Goal: Information Seeking & Learning: Learn about a topic

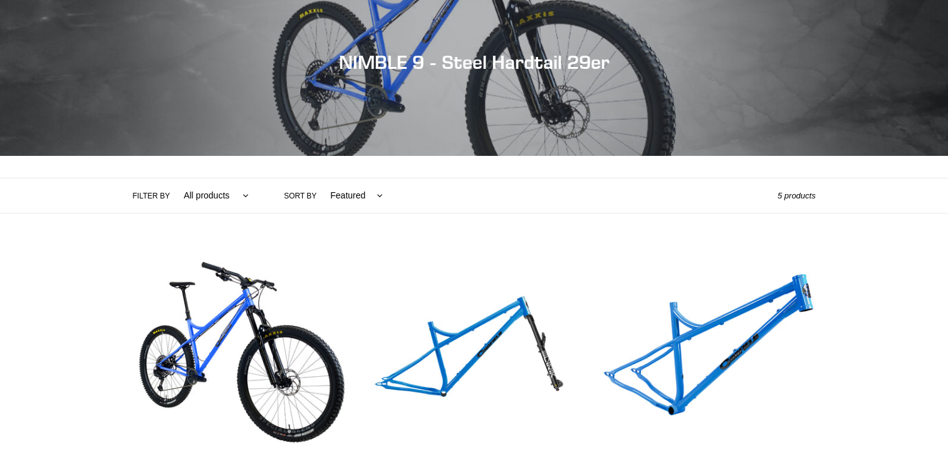
scroll to position [376, 0]
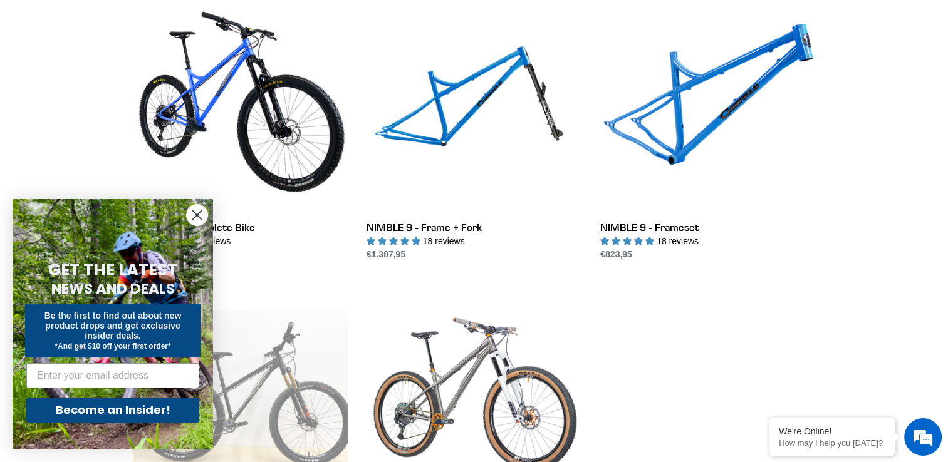
click at [195, 210] on circle "Close dialog" at bounding box center [197, 215] width 21 height 21
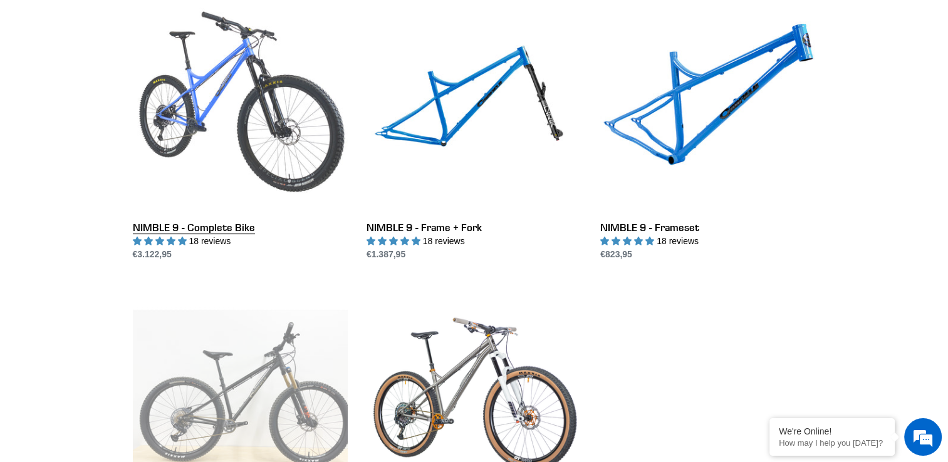
click at [234, 151] on link "NIMBLE 9 - Complete Bike" at bounding box center [240, 129] width 215 height 264
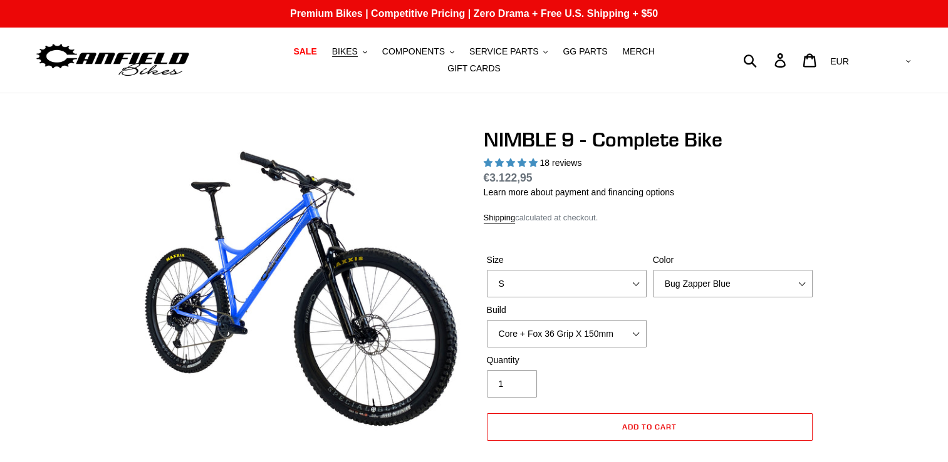
select select "highest-rating"
click at [551, 284] on select "S M L XL" at bounding box center [567, 284] width 160 height 28
select select "M"
click at [487, 270] on select "S M L XL" at bounding box center [567, 284] width 160 height 28
click at [542, 331] on select "Core + Fox 36 Grip X 150mm Pro + Fox 36 Grip X 150mm Core + RockShox Lyrik Ulti…" at bounding box center [567, 334] width 160 height 28
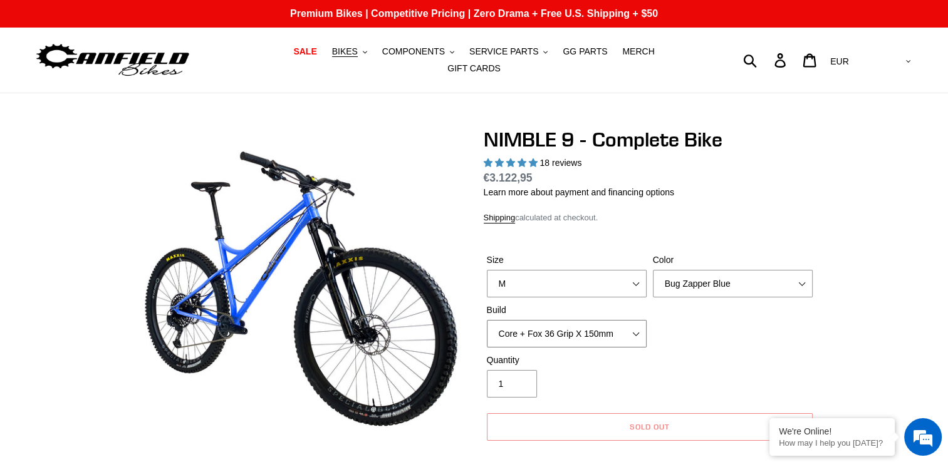
select select "Pro + Fox 36 Grip X 150mm"
click at [487, 320] on select "Core + Fox 36 Grip X 150mm Pro + Fox 36 Grip X 150mm Core + RockShox Lyrik Ulti…" at bounding box center [567, 334] width 160 height 28
click at [692, 281] on select "Bug Zapper Blue Purple Haze - Sold Out Galaxy Black" at bounding box center [733, 284] width 160 height 28
click at [653, 270] on select "Bug Zapper Blue Purple Haze - Sold Out Galaxy Black" at bounding box center [733, 284] width 160 height 28
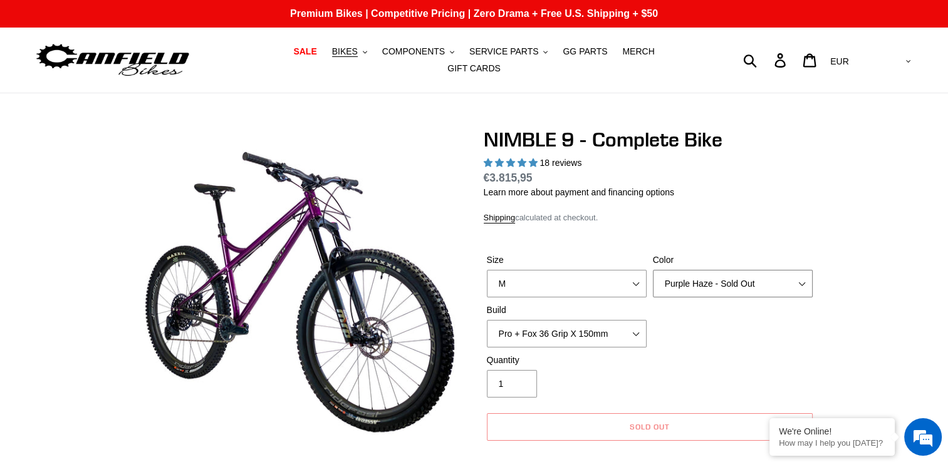
click at [722, 274] on select "Bug Zapper Blue Purple Haze - Sold Out Galaxy Black" at bounding box center [733, 284] width 160 height 28
select select "Galaxy Black"
click at [653, 270] on select "Bug Zapper Blue Purple Haze - Sold Out Galaxy Black" at bounding box center [733, 284] width 160 height 28
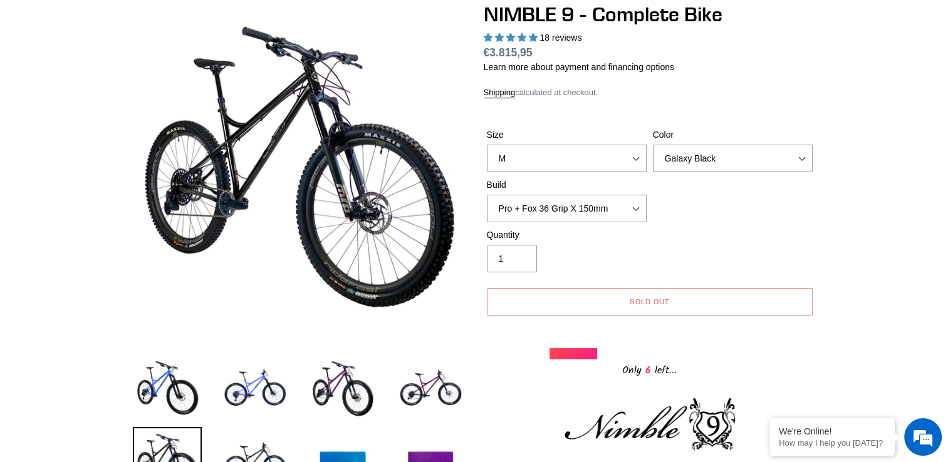
click at [631, 301] on button "Sold out" at bounding box center [650, 302] width 326 height 28
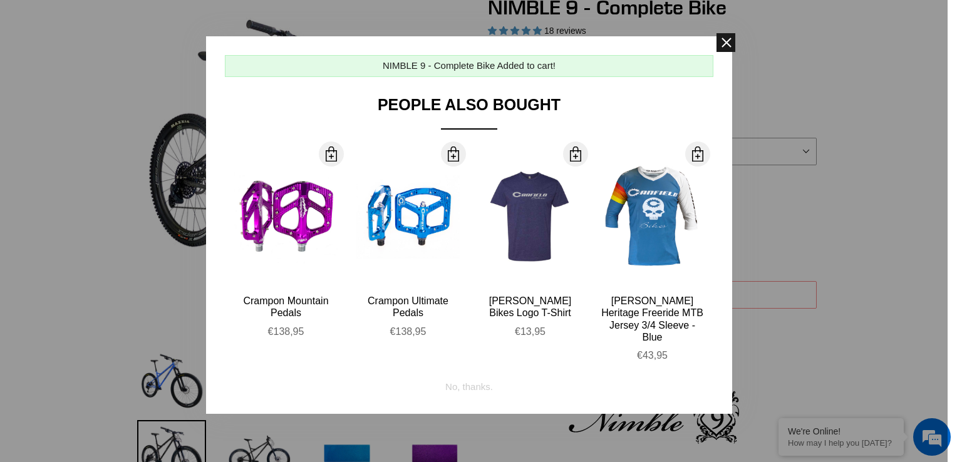
click at [725, 44] on span at bounding box center [726, 42] width 19 height 19
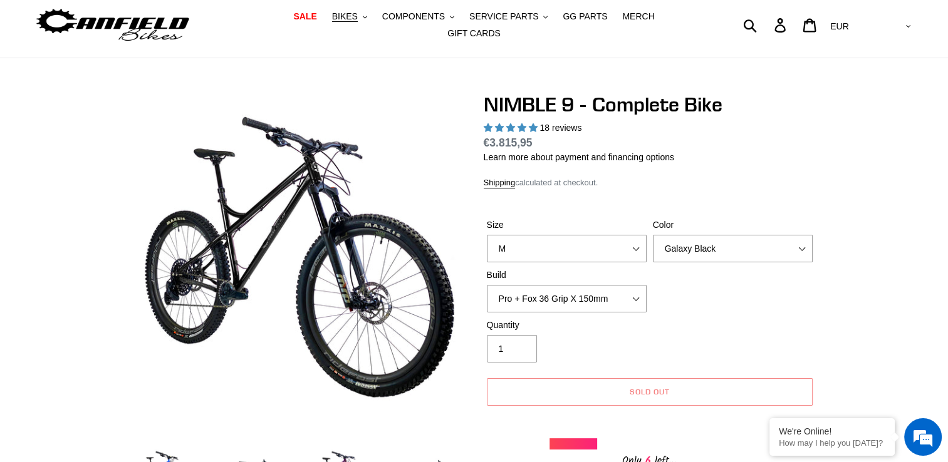
scroll to position [0, 0]
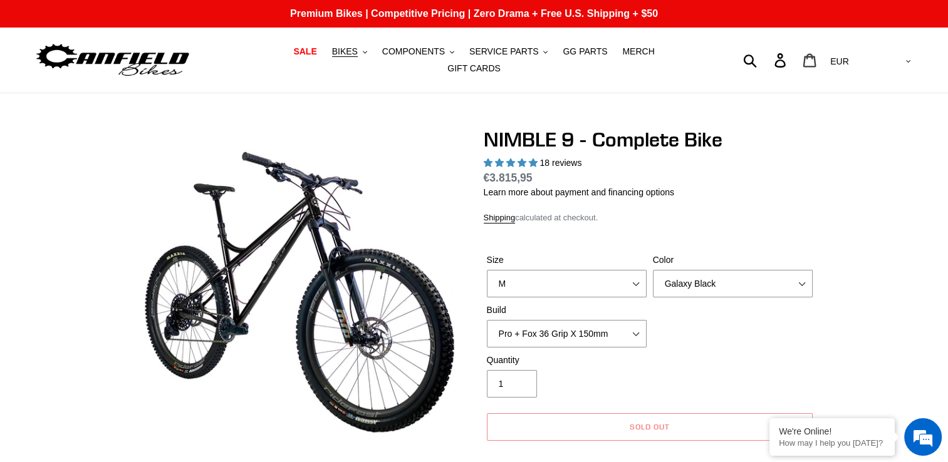
click at [825, 59] on link "Cart 0 items" at bounding box center [810, 60] width 29 height 27
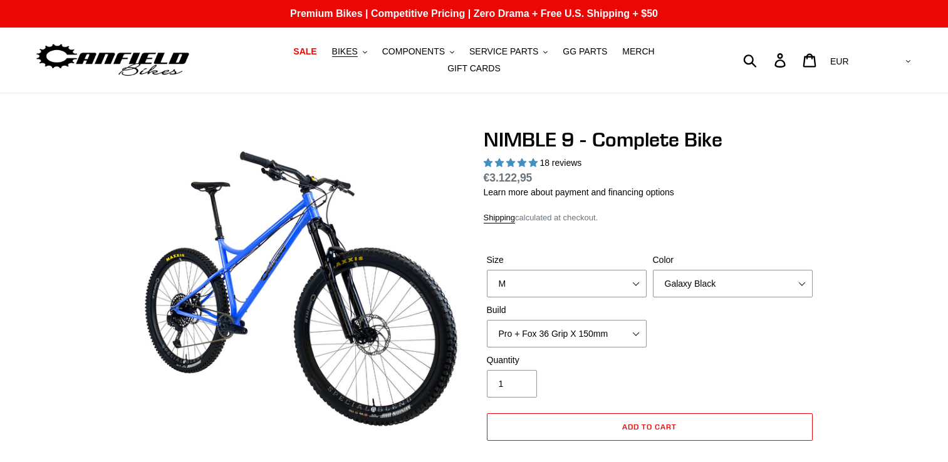
select select "M"
select select "Galaxy Black"
select select "Pro + Fox 36 Grip X 150mm"
select select "highest-rating"
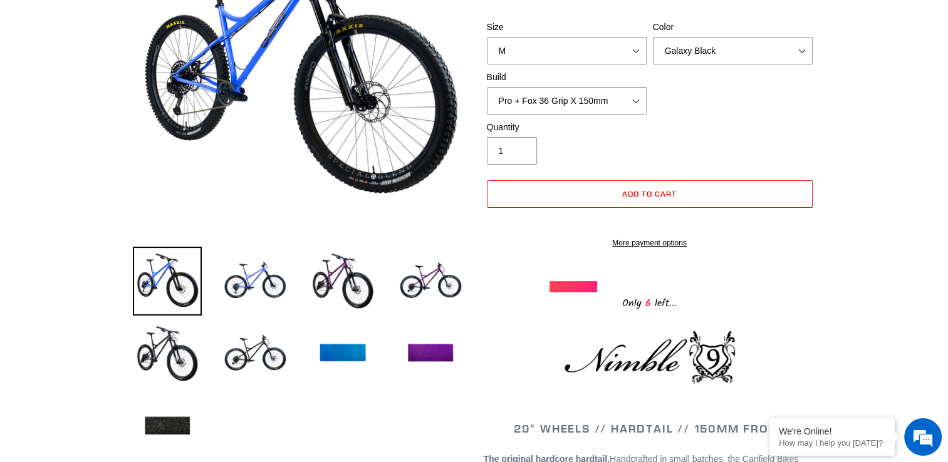
scroll to position [125, 0]
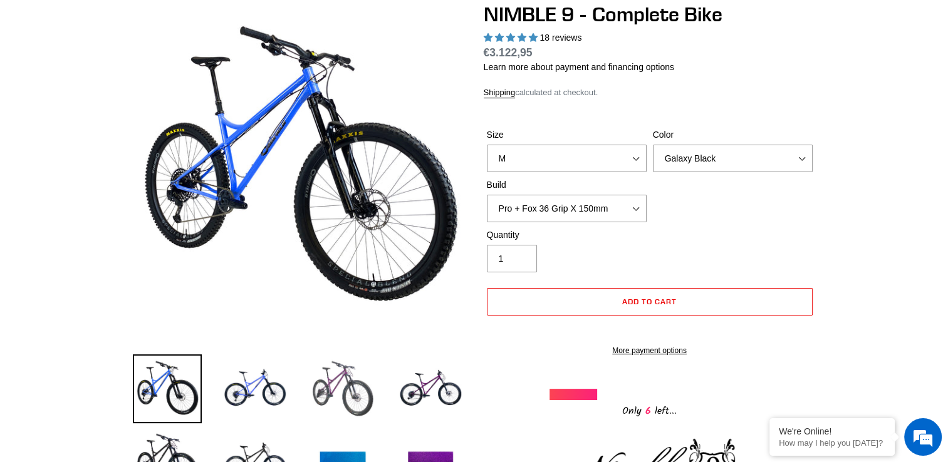
click at [323, 390] on img at bounding box center [342, 389] width 69 height 69
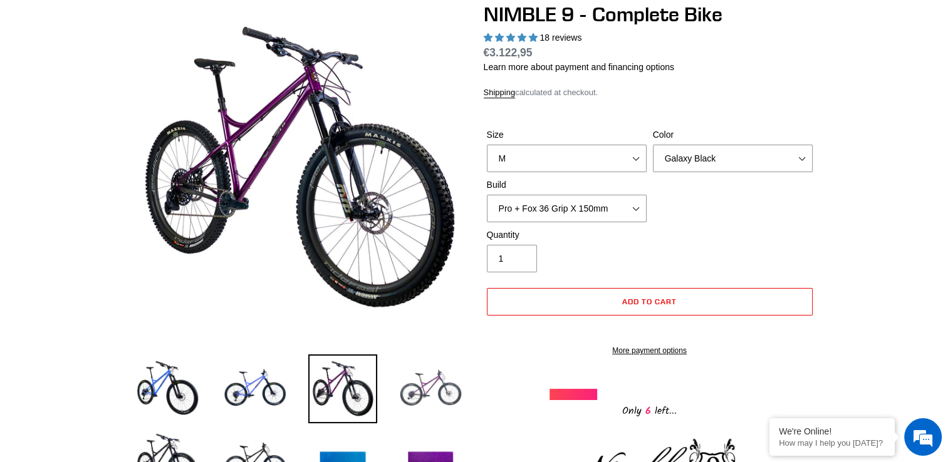
click at [433, 381] on img at bounding box center [430, 389] width 69 height 69
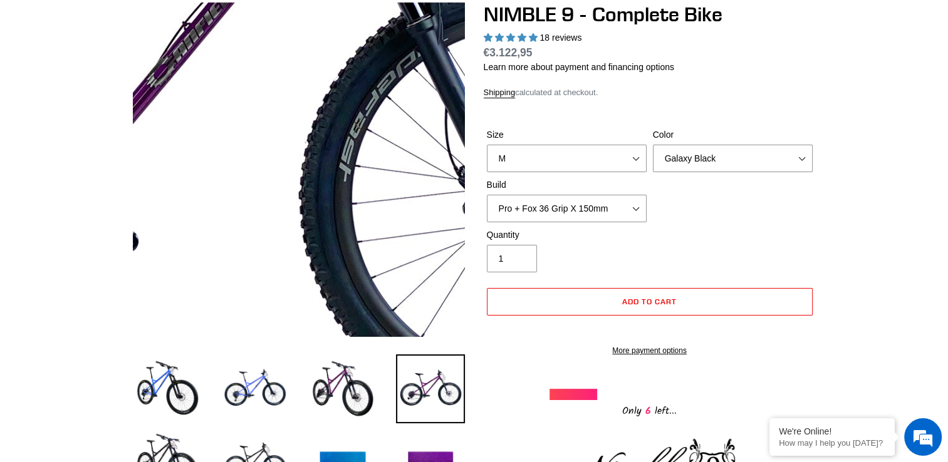
scroll to position [0, 0]
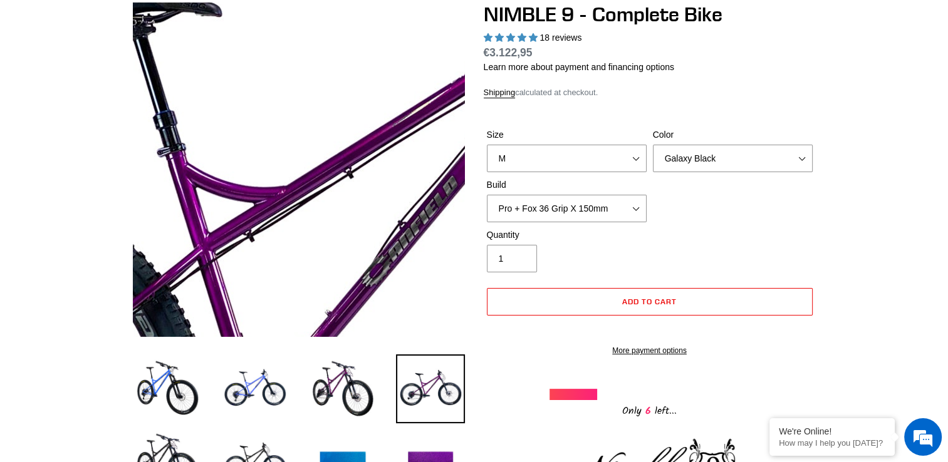
click at [276, 116] on img at bounding box center [364, 301] width 1283 height 1283
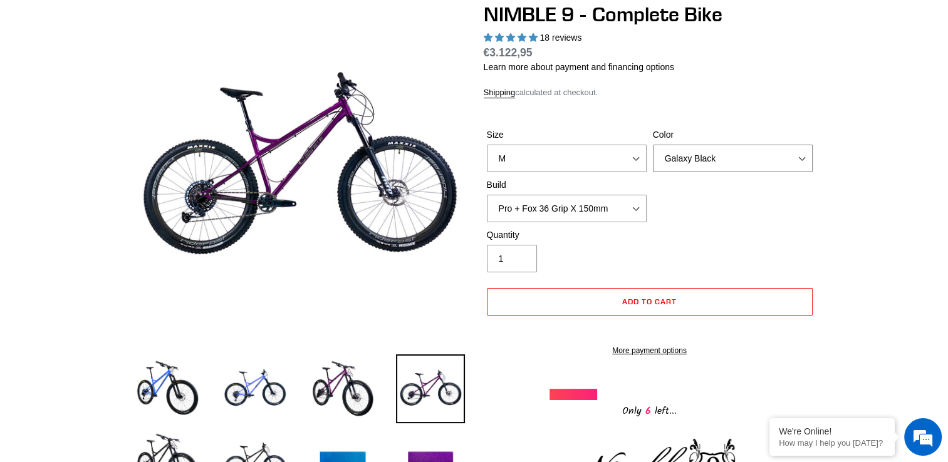
click at [708, 145] on select "Bug Zapper Blue Purple Haze - Sold Out Galaxy Black" at bounding box center [733, 159] width 160 height 28
click at [653, 145] on select "Bug Zapper Blue Purple Haze - Sold Out Galaxy Black" at bounding box center [733, 159] width 160 height 28
click at [704, 157] on select "Bug Zapper Blue Purple Haze - Sold Out Galaxy Black" at bounding box center [733, 159] width 160 height 28
click at [718, 235] on div "Quantity 1" at bounding box center [650, 254] width 332 height 50
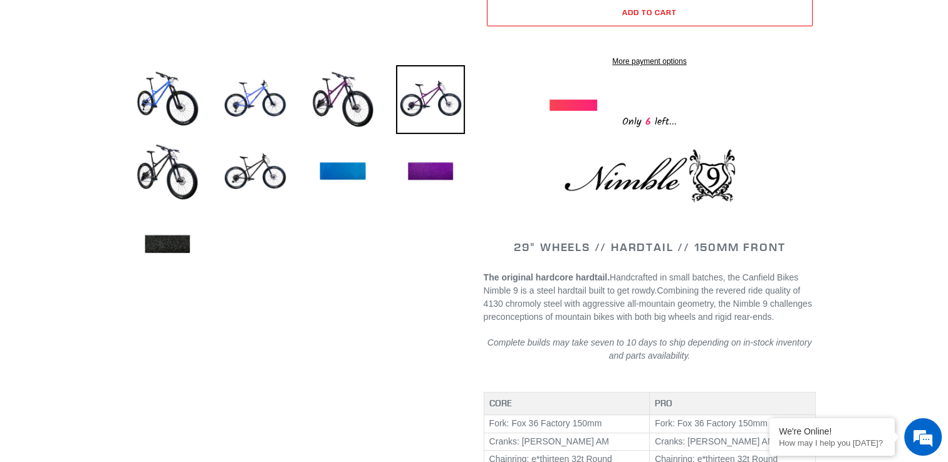
scroll to position [376, 0]
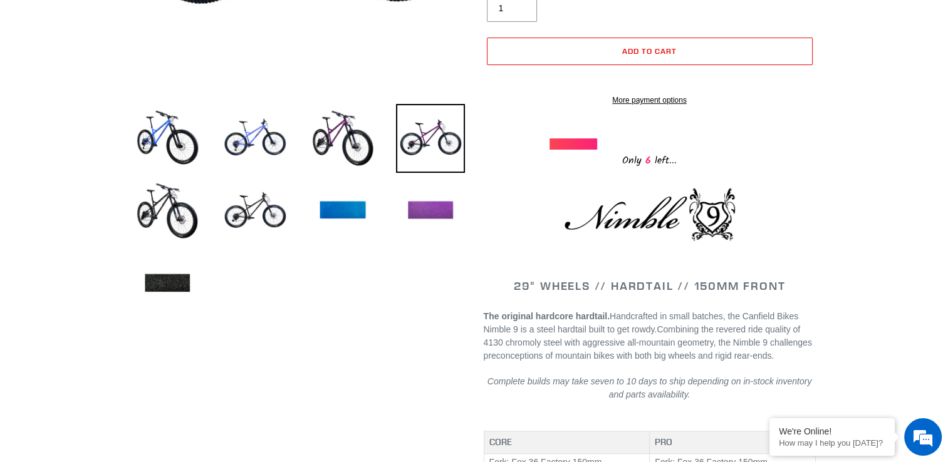
click at [432, 189] on img at bounding box center [430, 211] width 69 height 69
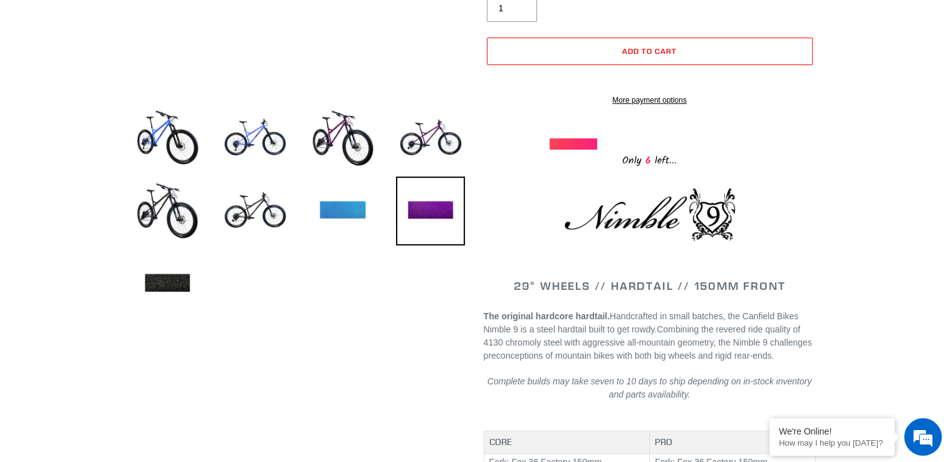
click at [338, 196] on img at bounding box center [342, 211] width 69 height 69
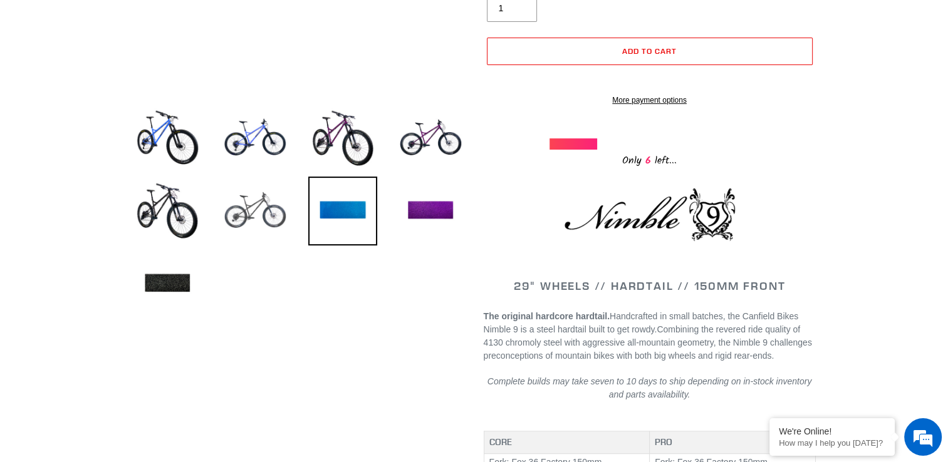
click at [259, 199] on img at bounding box center [254, 211] width 69 height 69
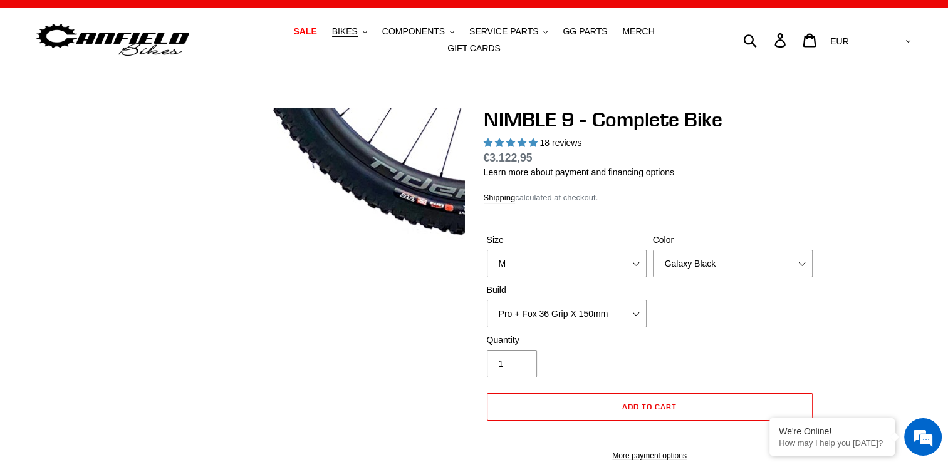
scroll to position [0, 0]
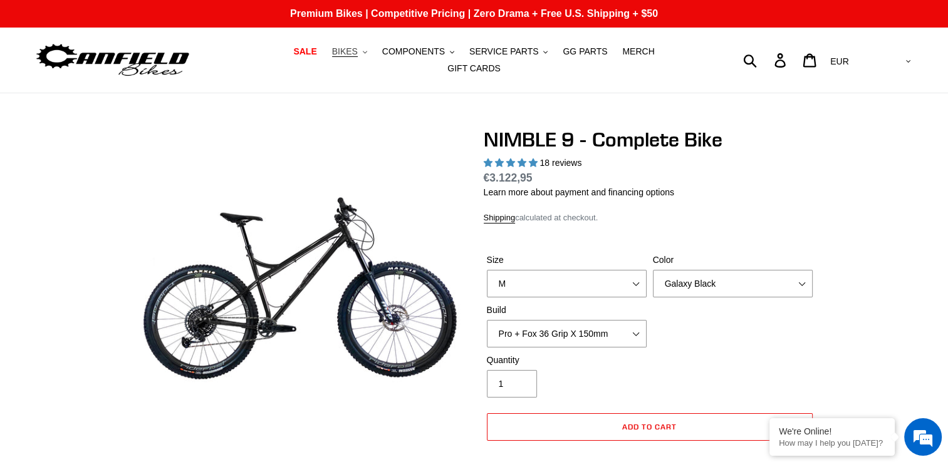
click at [332, 56] on span "BIKES" at bounding box center [345, 51] width 26 height 11
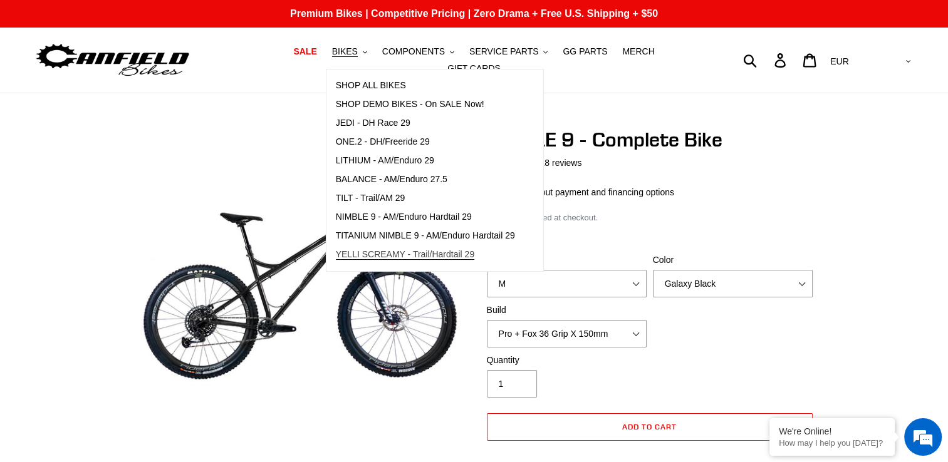
click at [375, 258] on span "YELLI SCREAMY - Trail/Hardtail 29" at bounding box center [405, 254] width 139 height 11
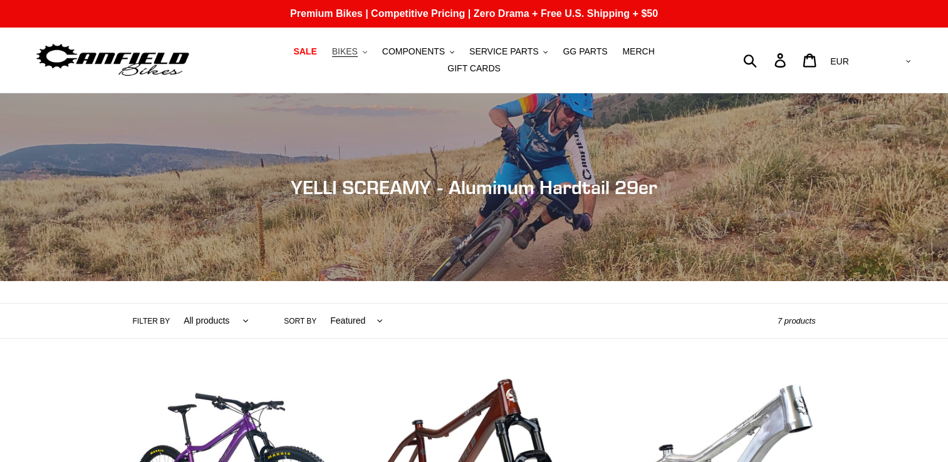
click at [332, 54] on span "BIKES" at bounding box center [345, 51] width 26 height 11
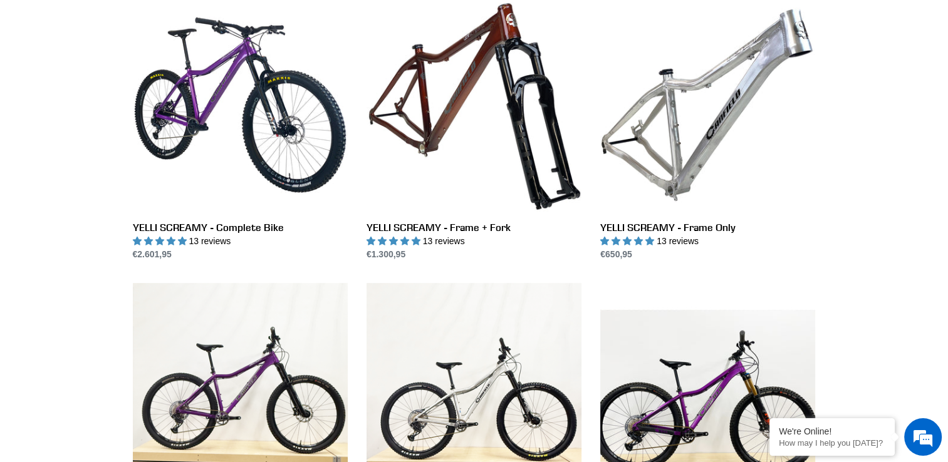
scroll to position [501, 0]
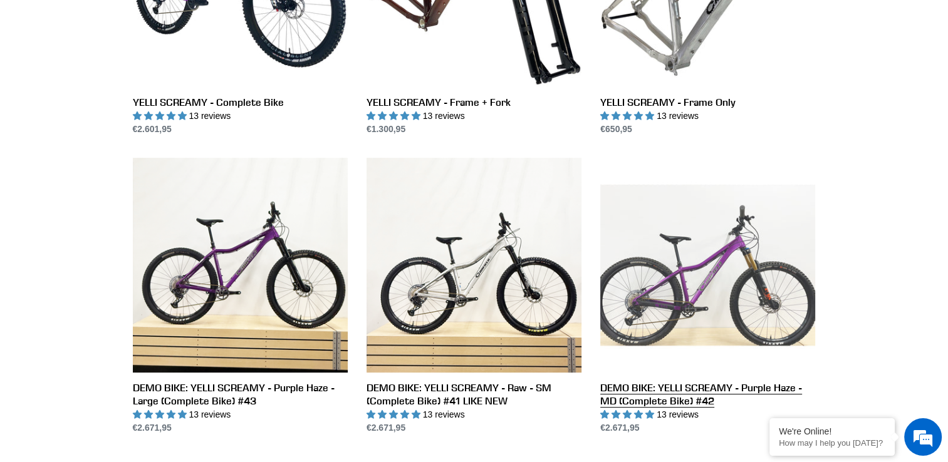
click at [717, 272] on link "DEMO BIKE: YELLI SCREAMY - Purple Haze - MD (Complete Bike) #42" at bounding box center [707, 296] width 215 height 277
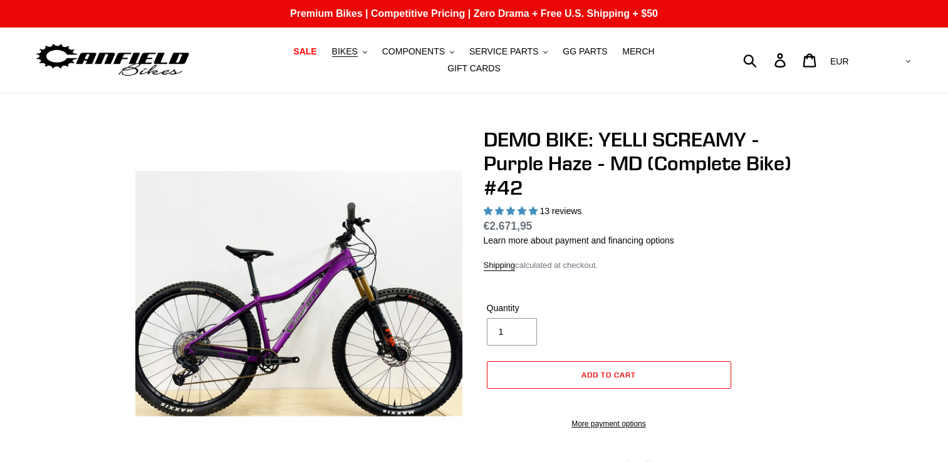
select select "highest-rating"
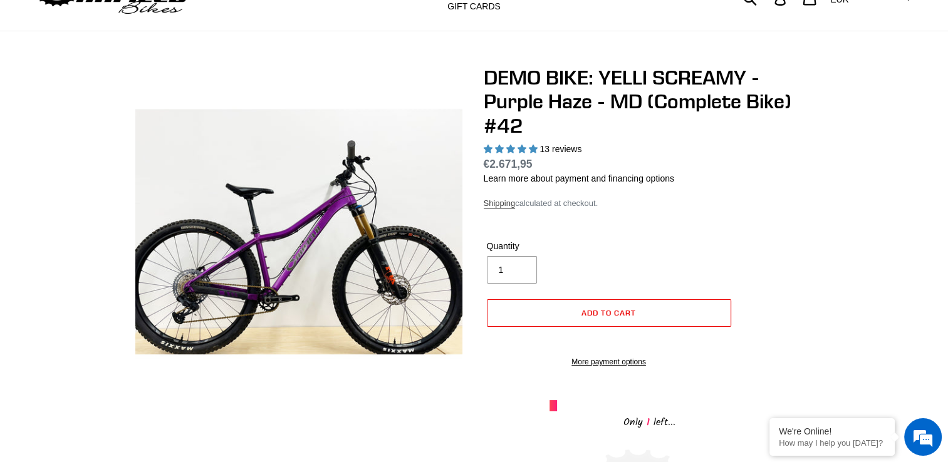
click at [504, 199] on link "Shipping" at bounding box center [500, 204] width 32 height 11
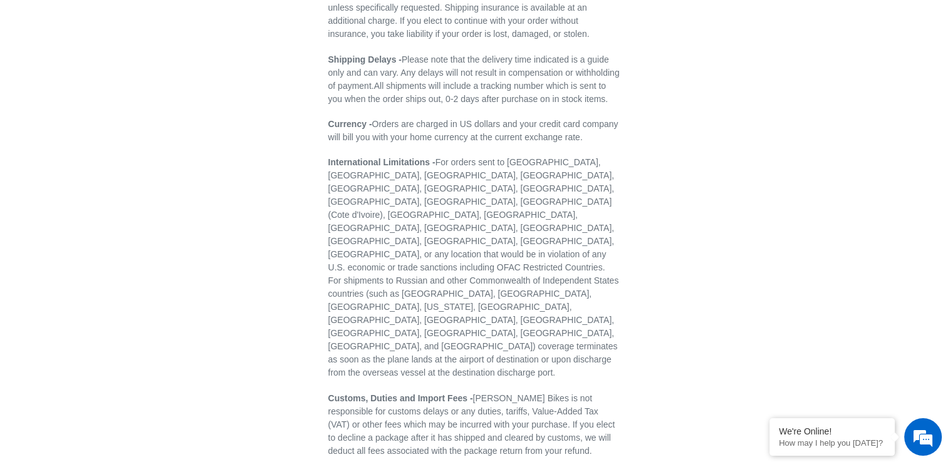
scroll to position [476, 0]
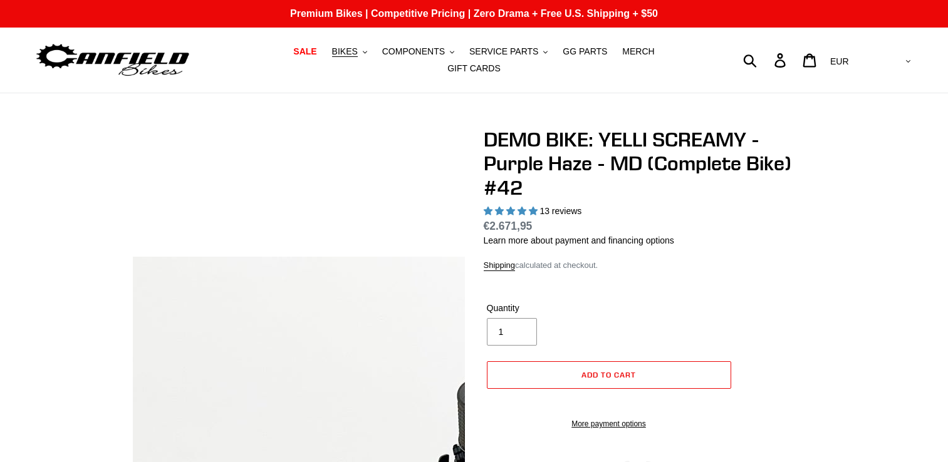
select select "highest-rating"
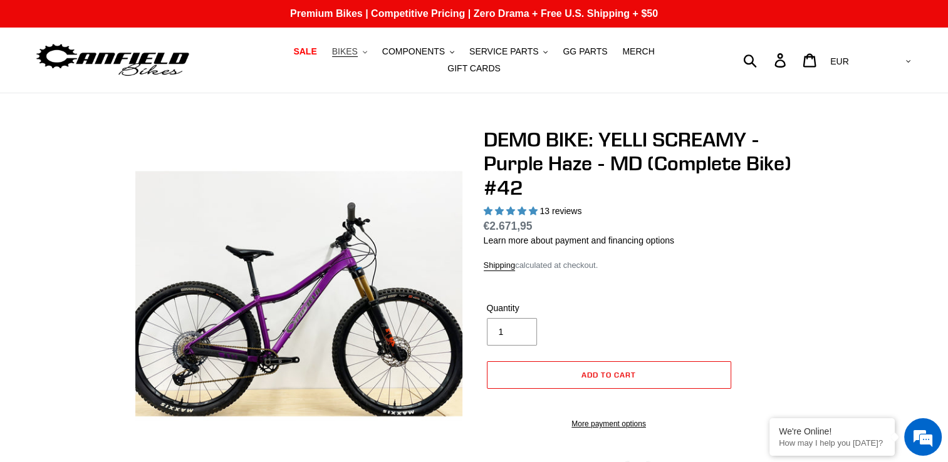
click at [326, 60] on button "BIKES .cls-1{fill:#231f20}" at bounding box center [350, 51] width 48 height 17
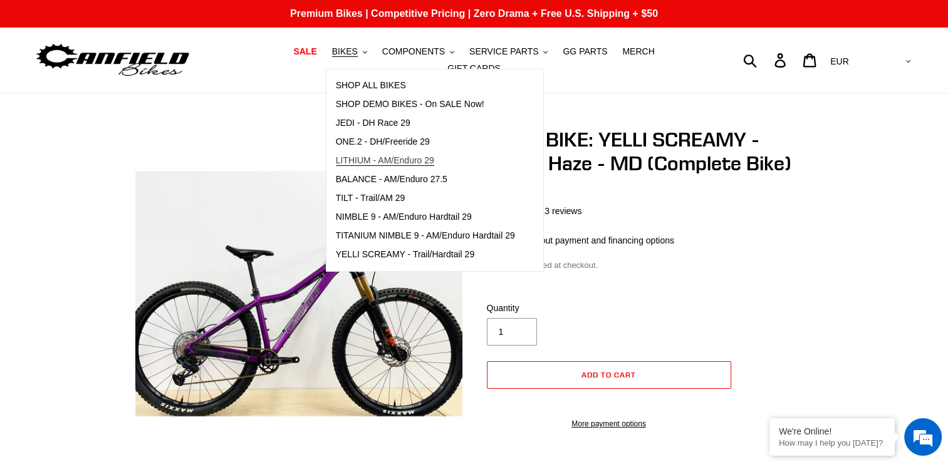
click at [386, 166] on span "LITHIUM - AM/Enduro 29" at bounding box center [385, 160] width 98 height 11
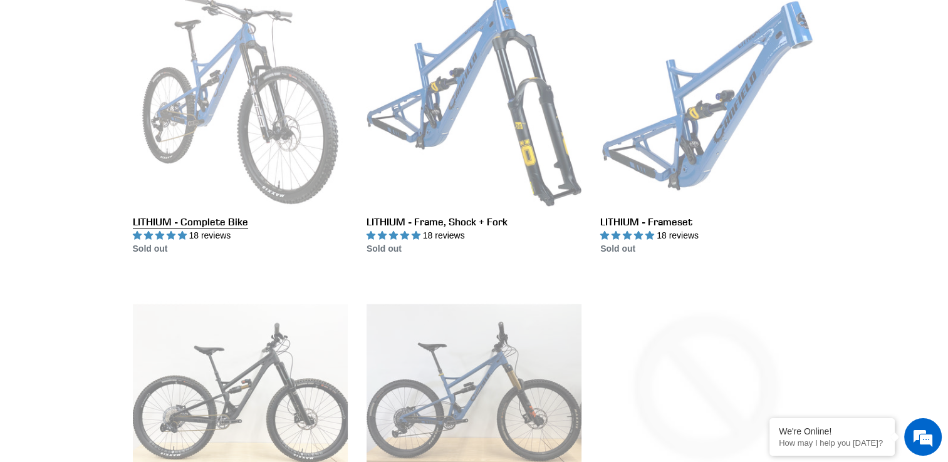
scroll to position [501, 0]
